Goal: Information Seeking & Learning: Learn about a topic

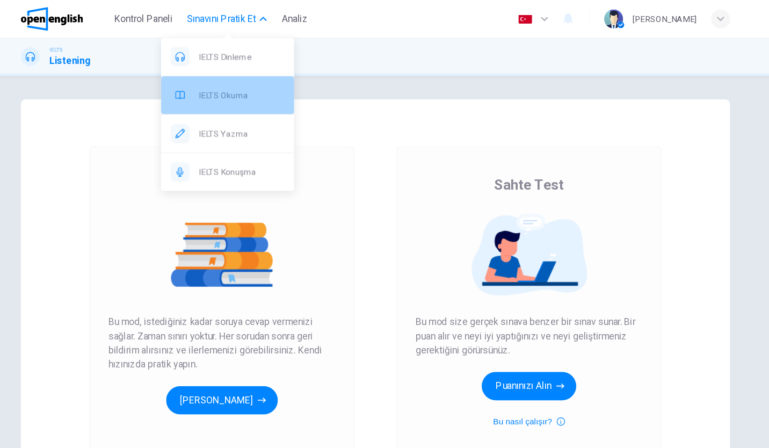
click at [257, 91] on span "IELTS Okuma" at bounding box center [263, 86] width 78 height 13
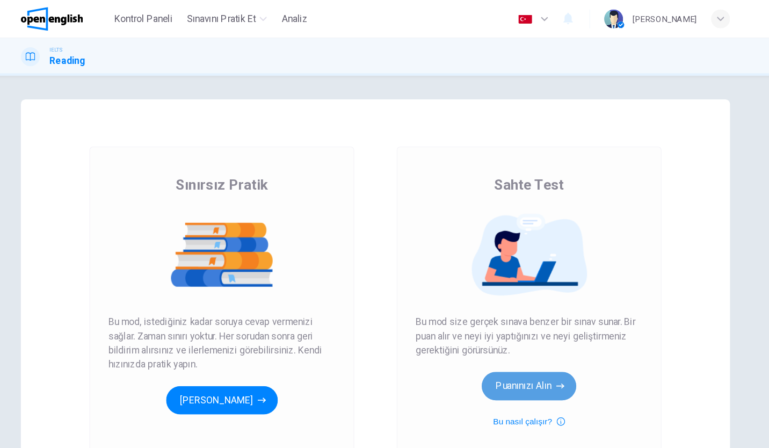
click at [508, 341] on button "Puanınızı Alın" at bounding box center [524, 351] width 86 height 26
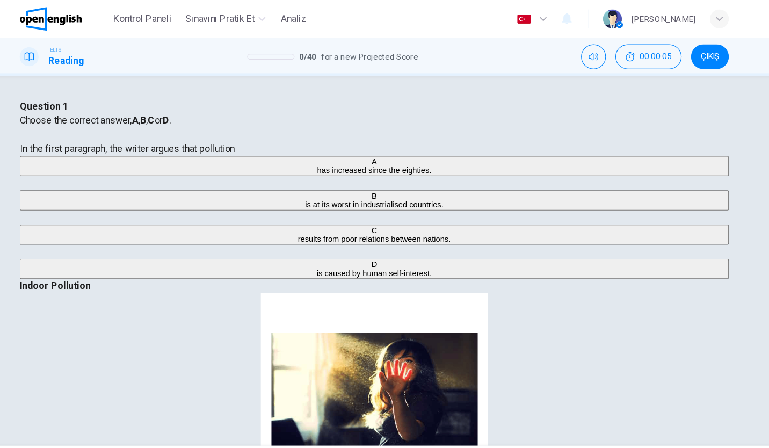
scroll to position [26, 0]
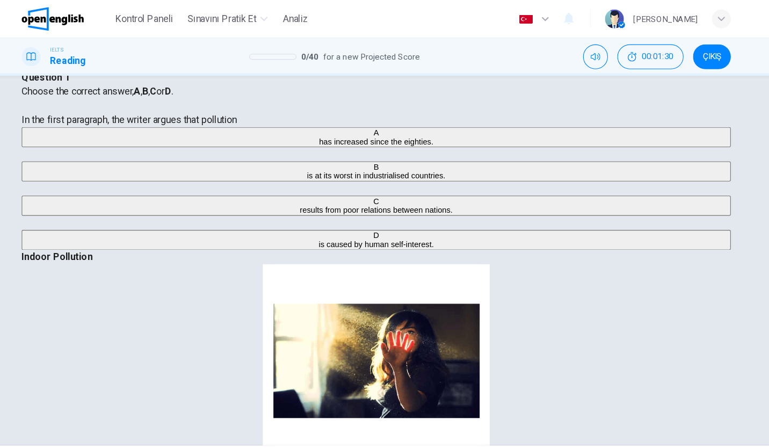
click at [322, 164] on span "is at its worst in industrialised countries." at bounding box center [385, 160] width 126 height 8
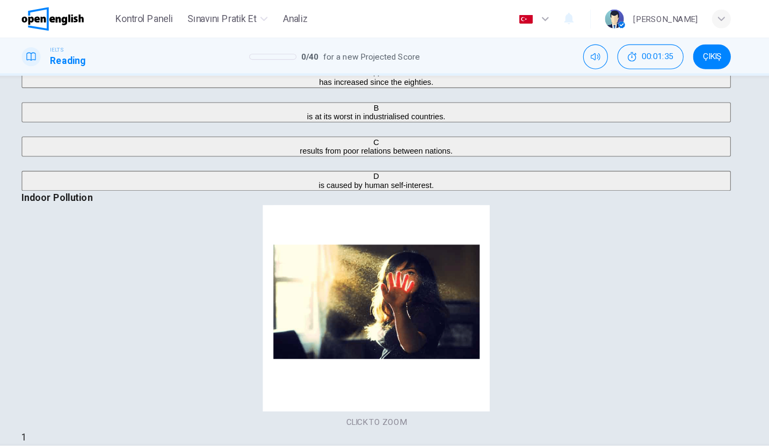
scroll to position [0, 0]
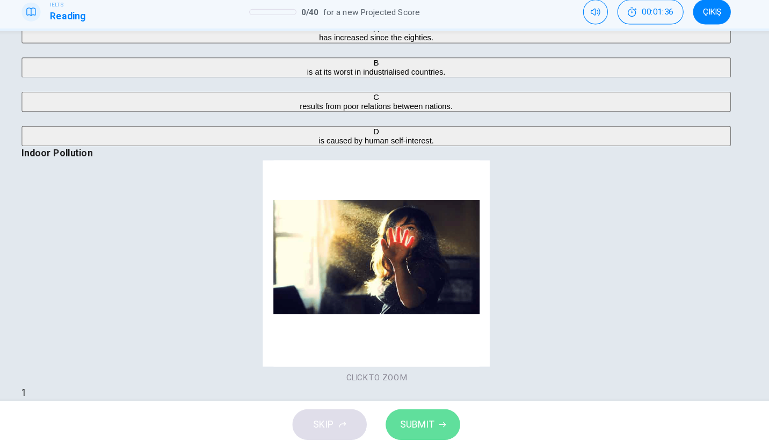
click at [397, 431] on button "SUBMIT" at bounding box center [427, 426] width 68 height 28
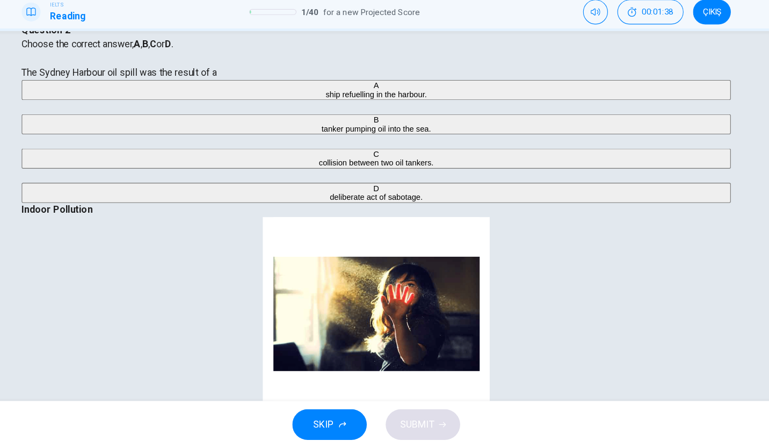
scroll to position [28, 0]
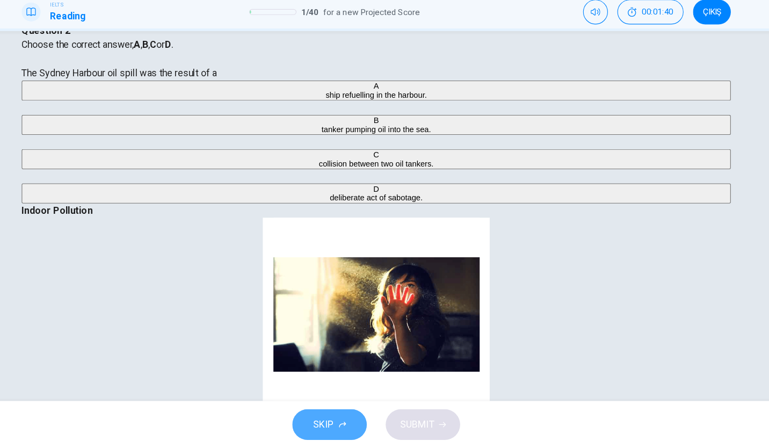
click at [366, 431] on button "SKIP" at bounding box center [342, 426] width 68 height 28
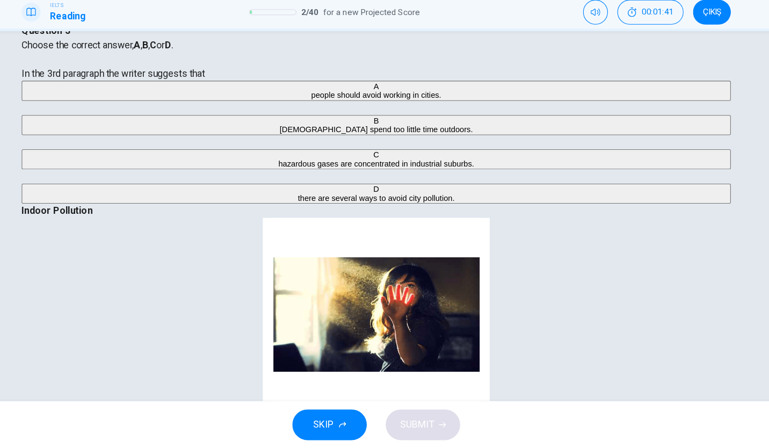
scroll to position [0, 0]
click at [343, 436] on button "SKIP" at bounding box center [342, 426] width 68 height 28
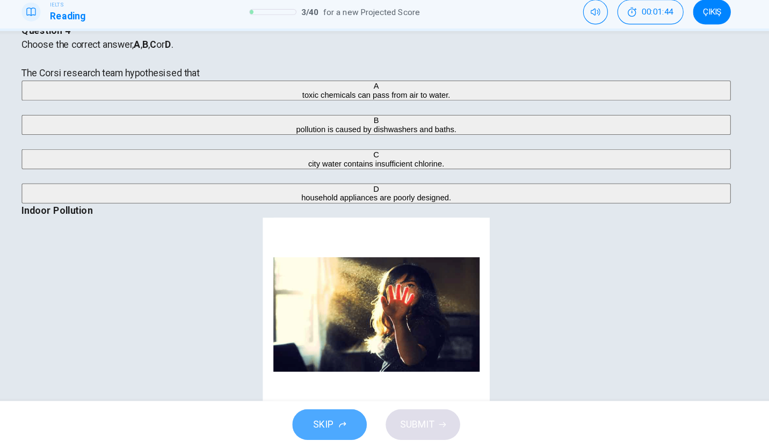
click at [370, 423] on button "SKIP" at bounding box center [342, 426] width 68 height 28
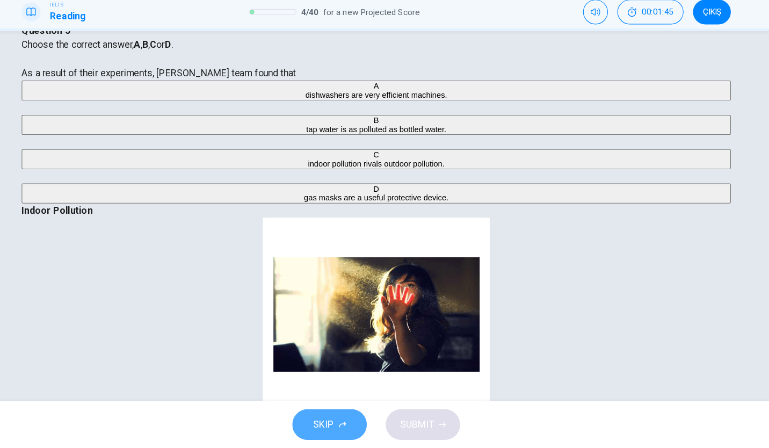
click at [365, 420] on button "SKIP" at bounding box center [342, 426] width 68 height 28
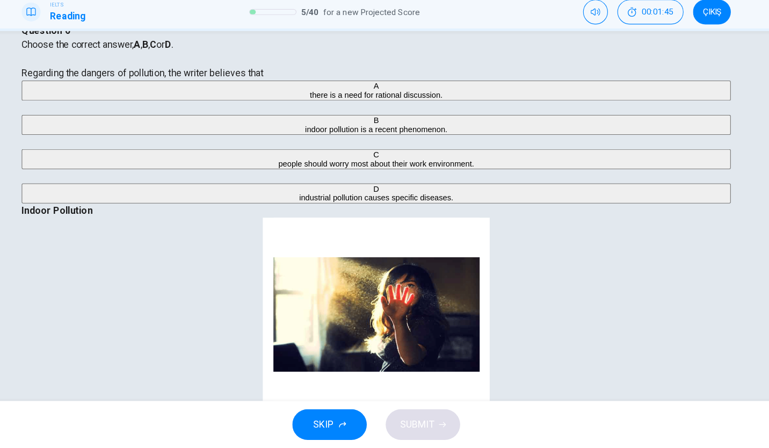
click at [345, 429] on span "SKIP" at bounding box center [336, 426] width 19 height 15
